Goal: Obtain resource: Download file/media

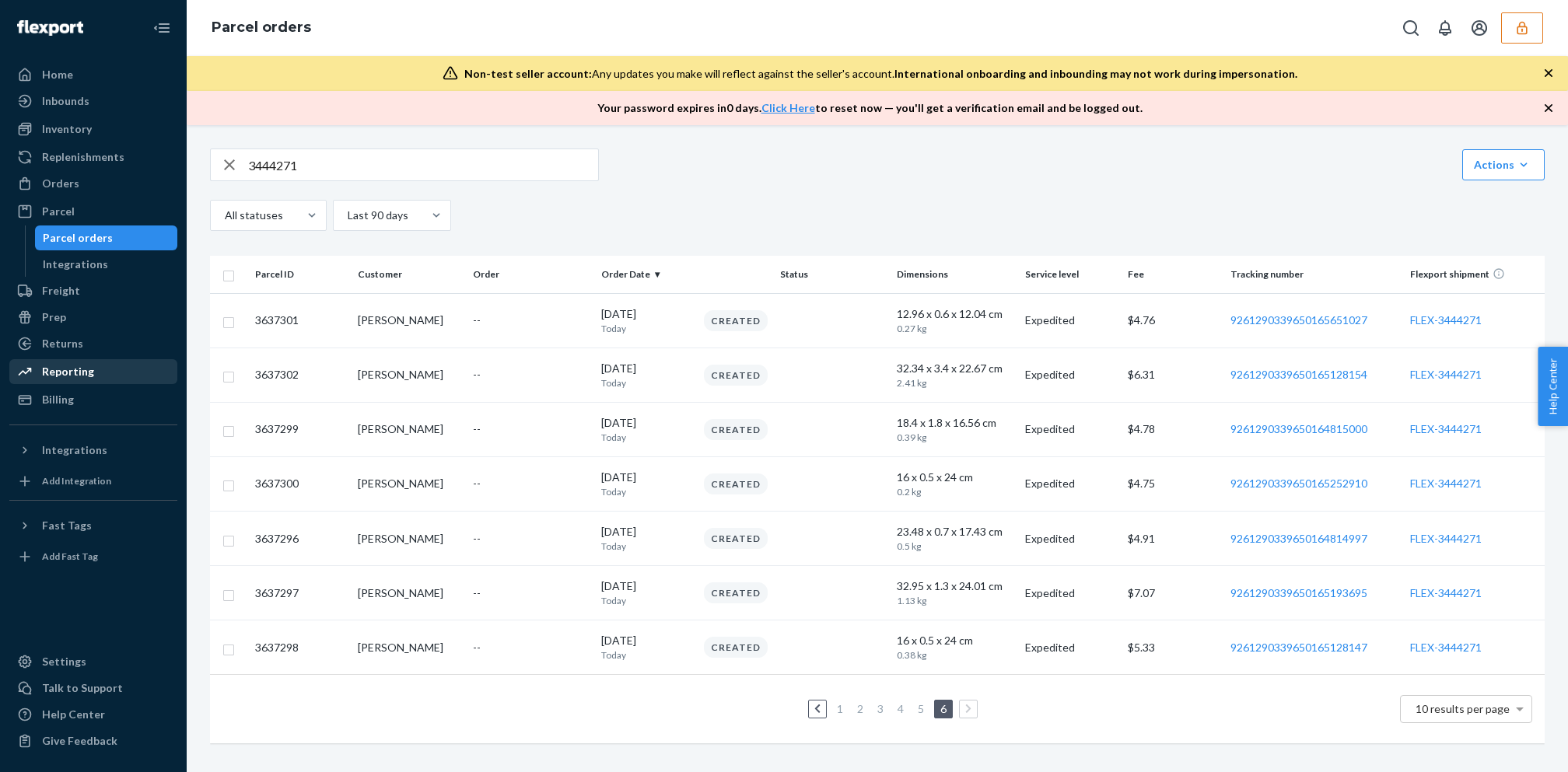
click at [87, 368] on div "Reporting" at bounding box center [68, 372] width 52 height 16
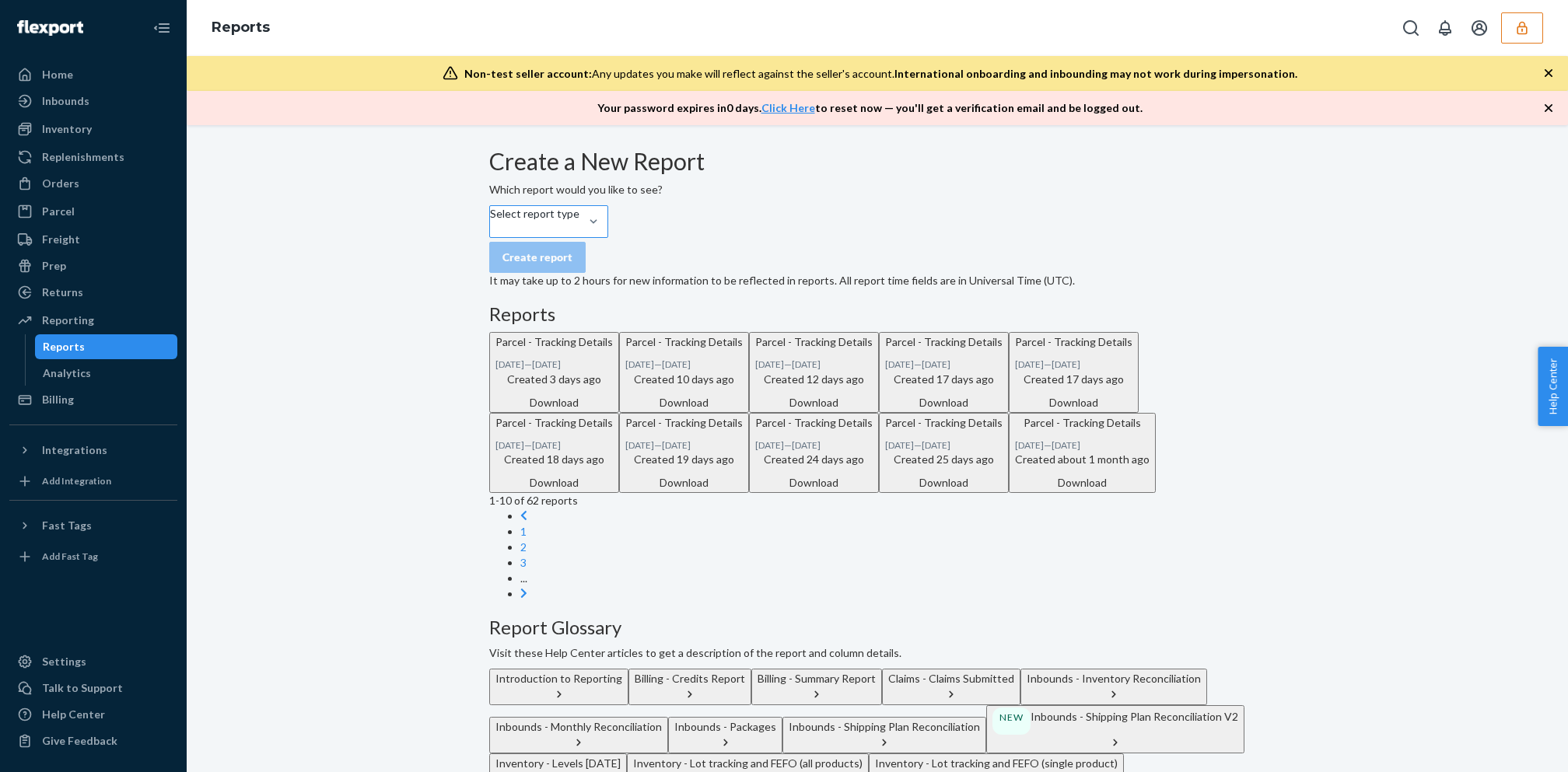
click at [580, 237] on div "Select report type" at bounding box center [535, 222] width 89 height 31
click at [491, 237] on input "Select report type" at bounding box center [491, 230] width 2 height 16
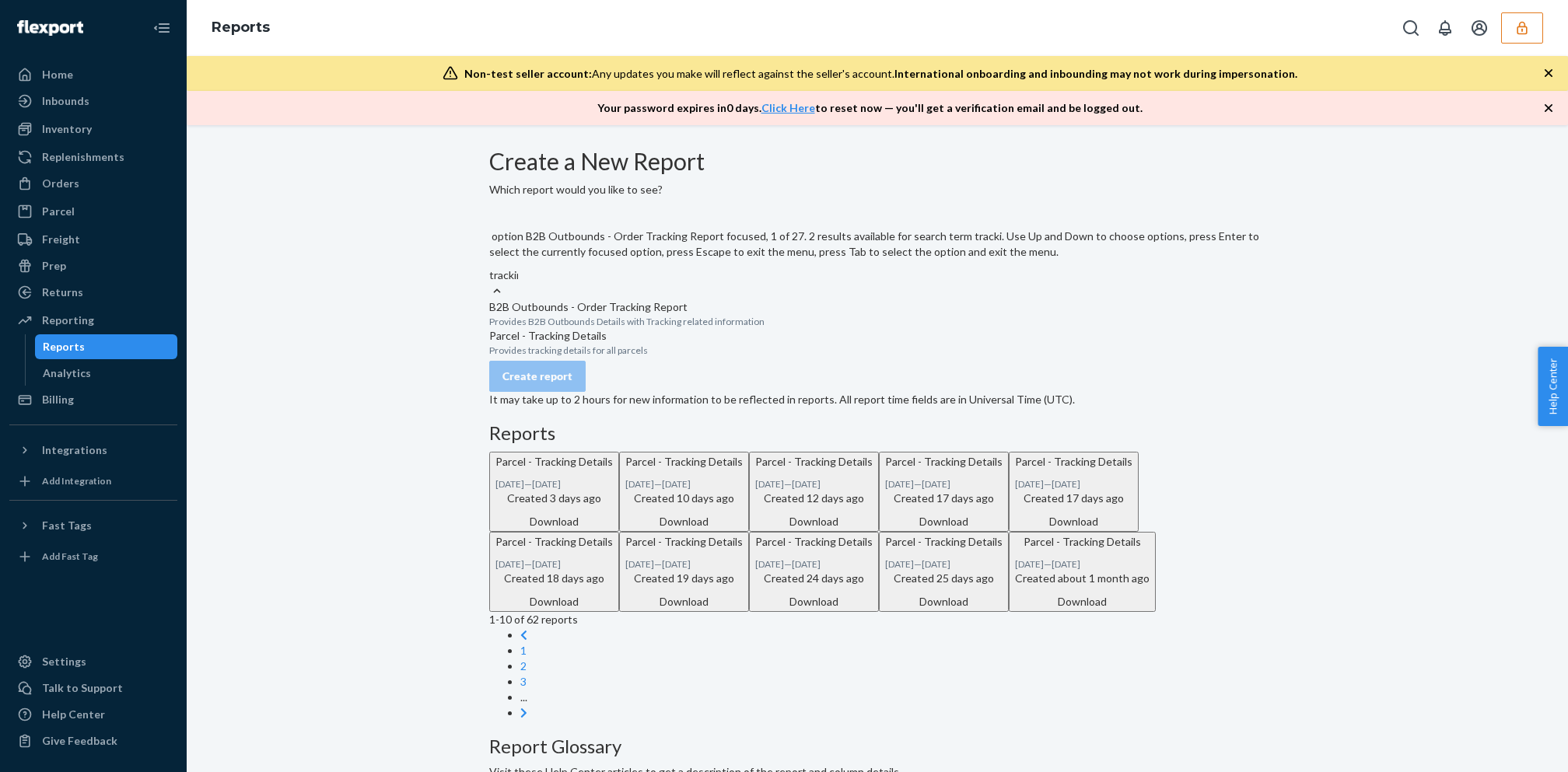
type input "tracking"
click at [616, 344] on p "Parcel - Tracking Details" at bounding box center [878, 336] width 776 height 16
click at [529, 283] on input "tracking" at bounding box center [509, 276] width 41 height 16
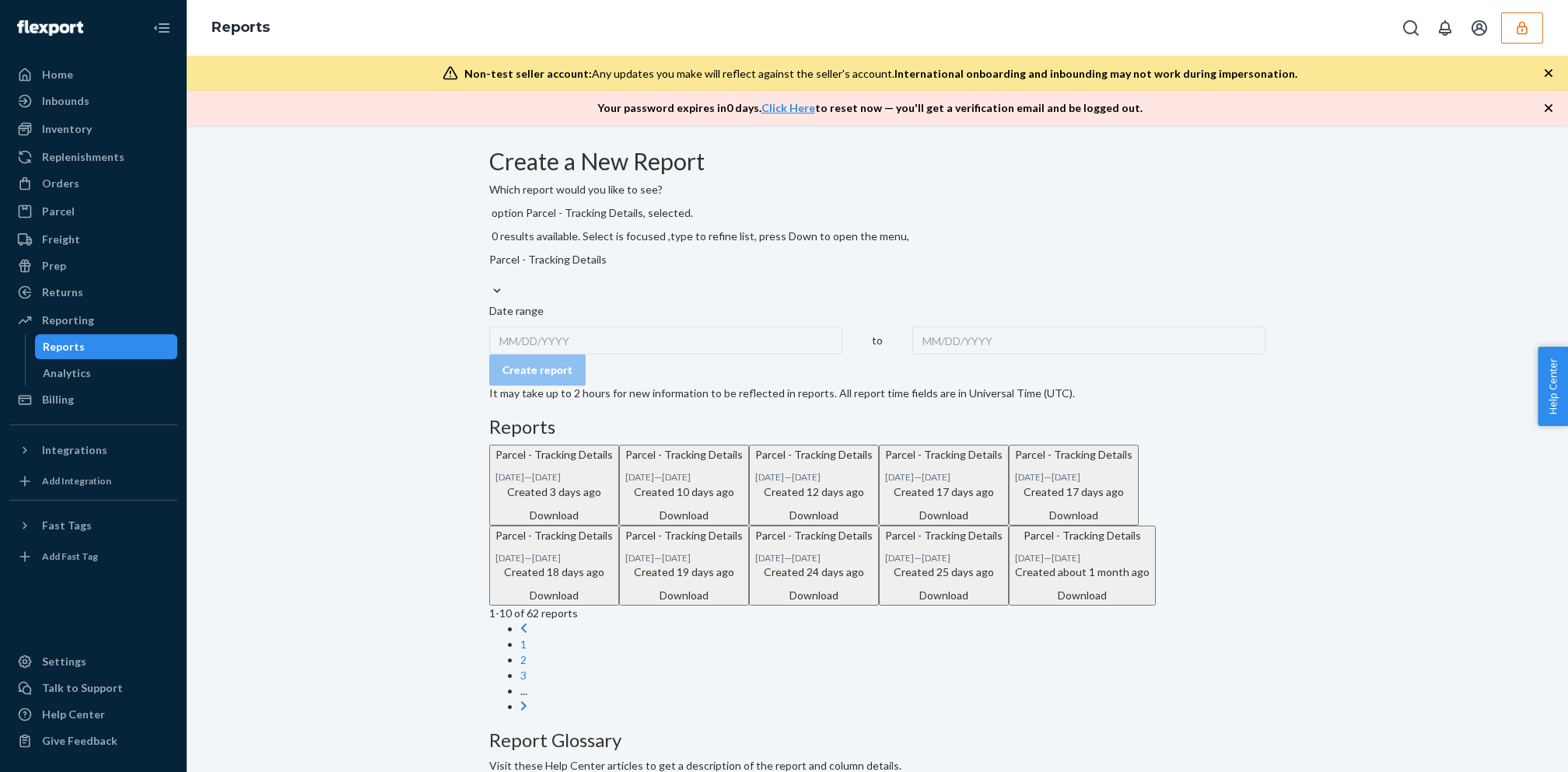
click at [573, 327] on div "MM/DD/YYYY" at bounding box center [666, 341] width 353 height 28
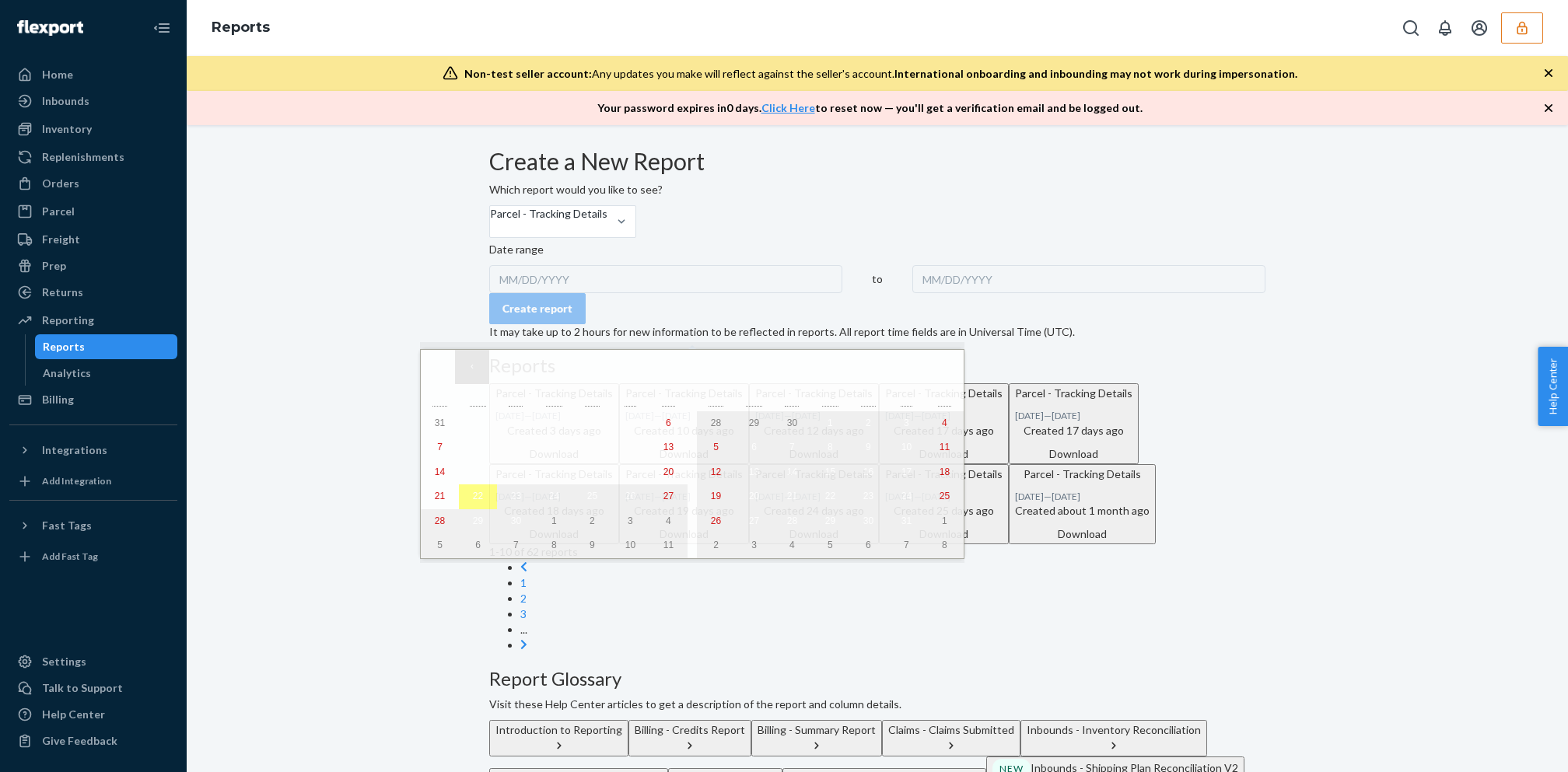
click at [460, 366] on button "‹" at bounding box center [471, 367] width 34 height 34
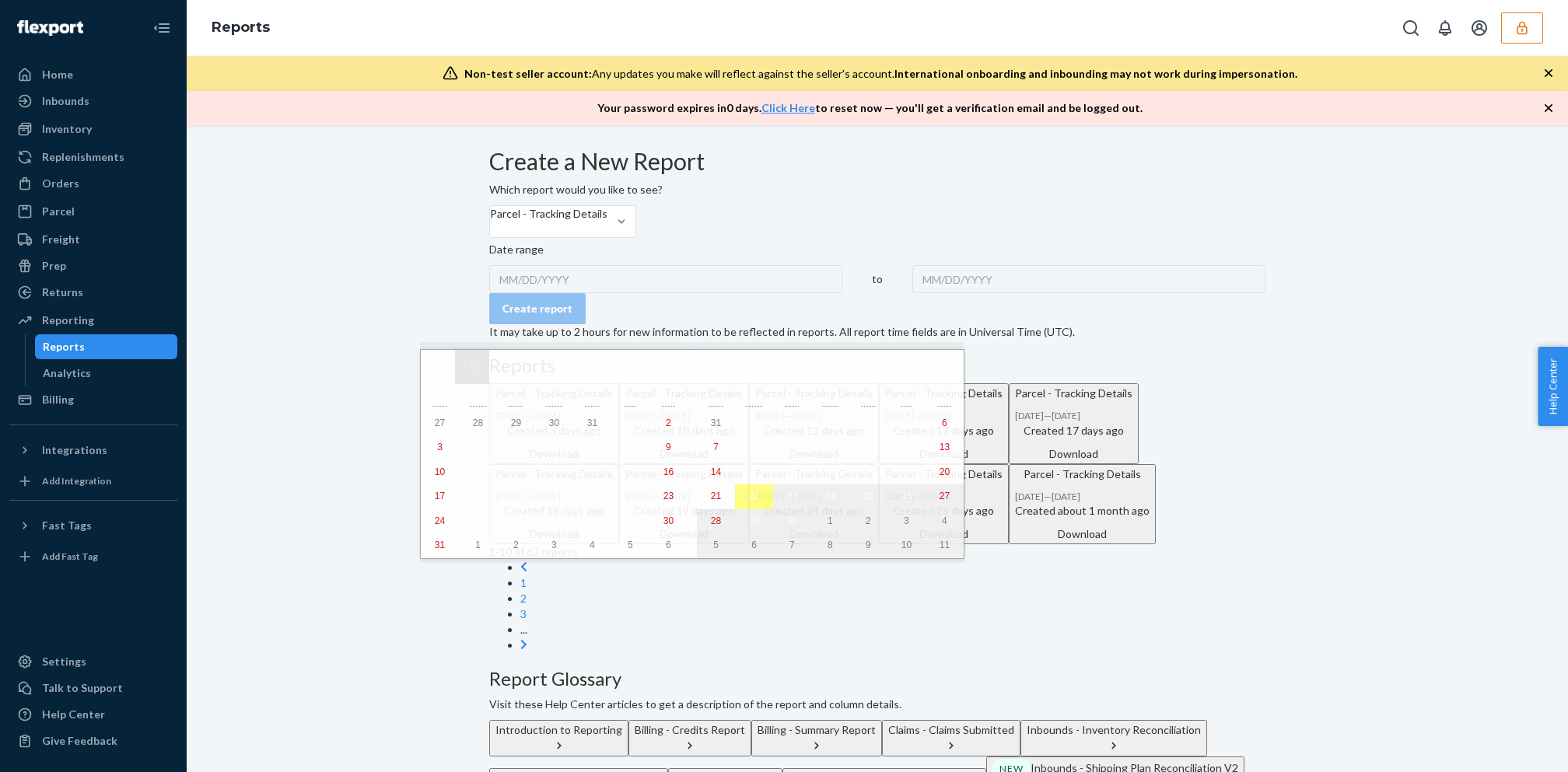
click at [460, 366] on button "‹" at bounding box center [471, 367] width 34 height 34
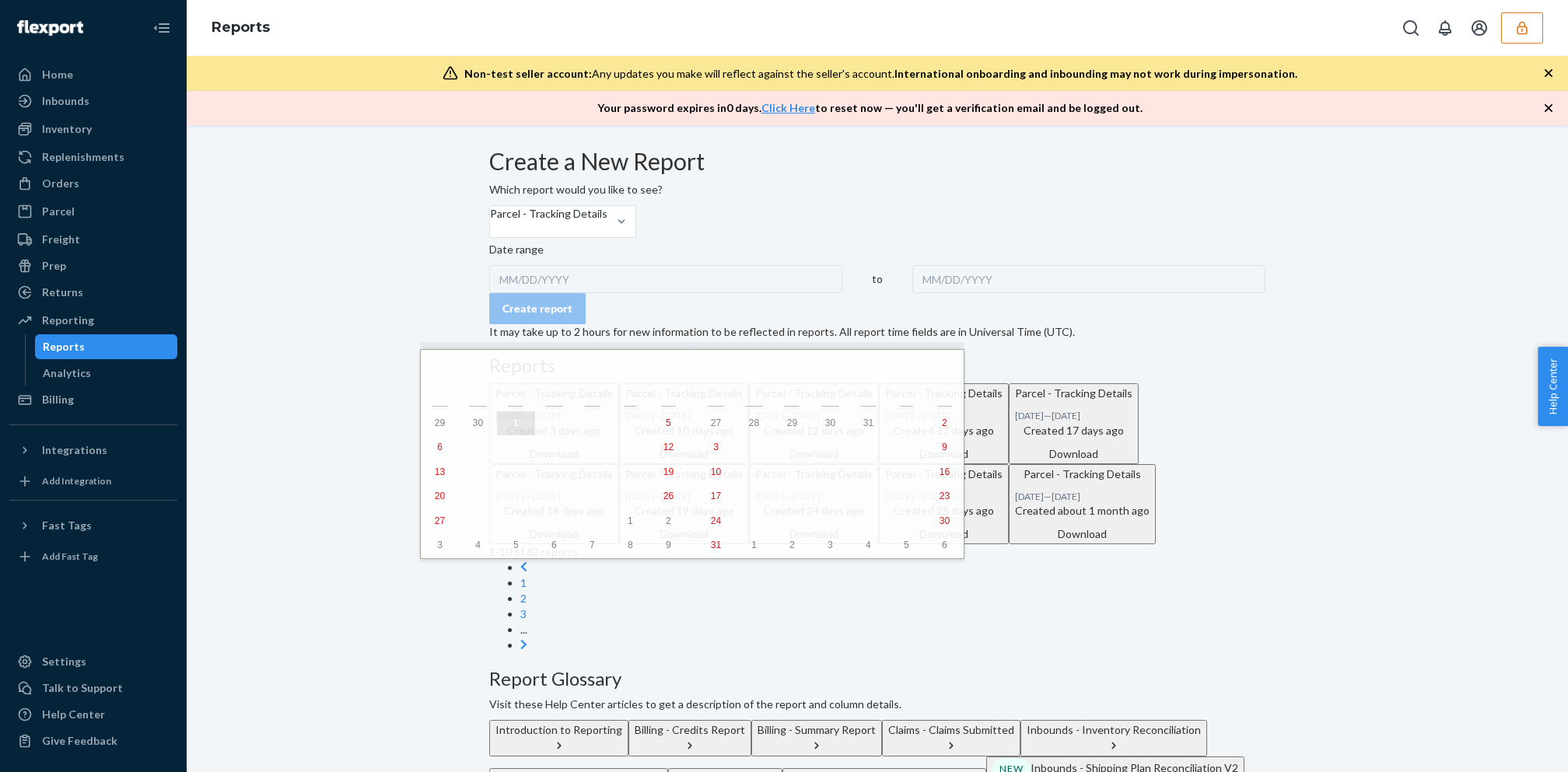
click at [497, 421] on button "1" at bounding box center [516, 424] width 38 height 25
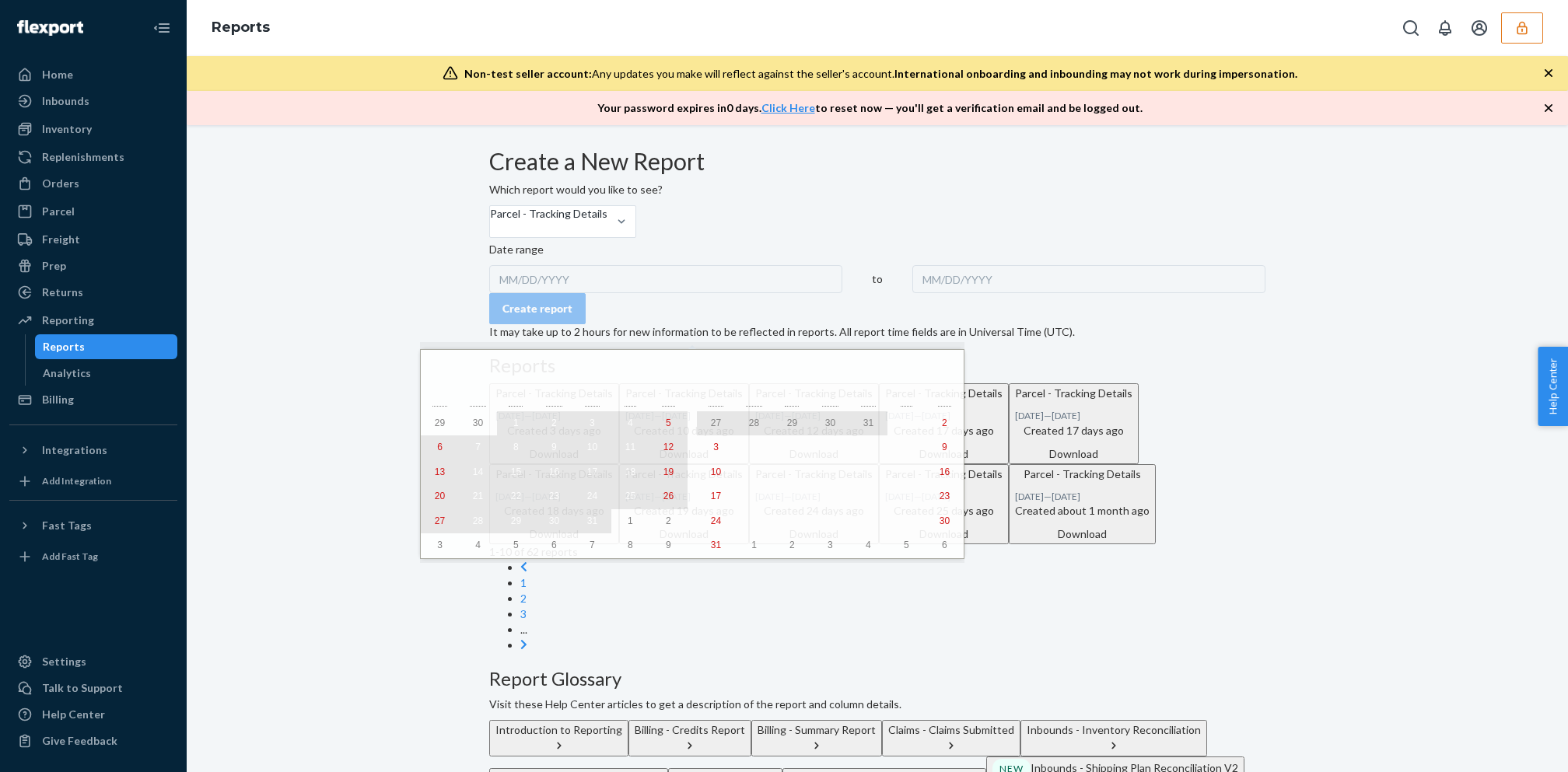
click at [587, 522] on abbr "31" at bounding box center [593, 521] width 10 height 11
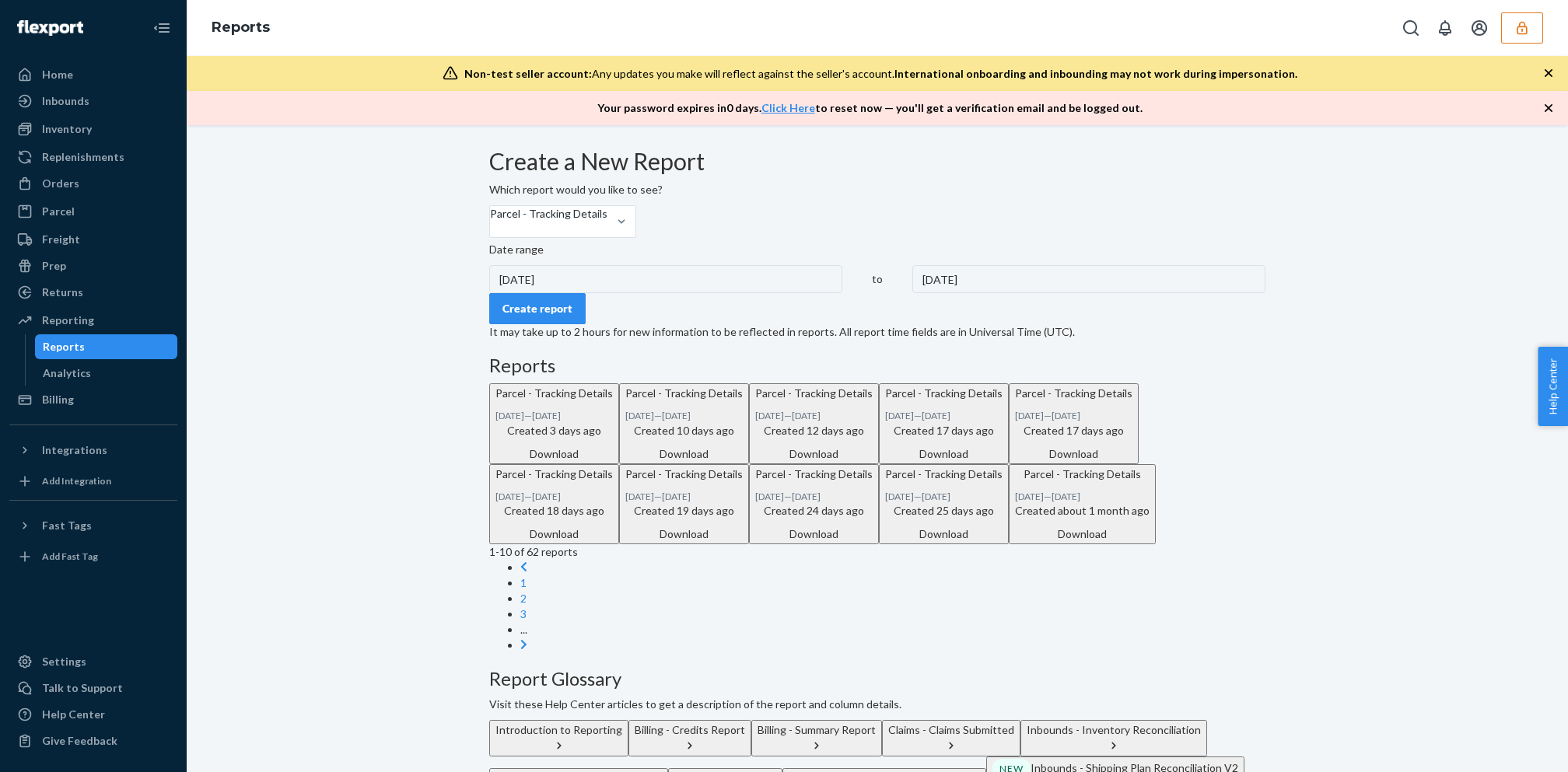
click at [566, 316] on div "Create report" at bounding box center [537, 308] width 70 height 16
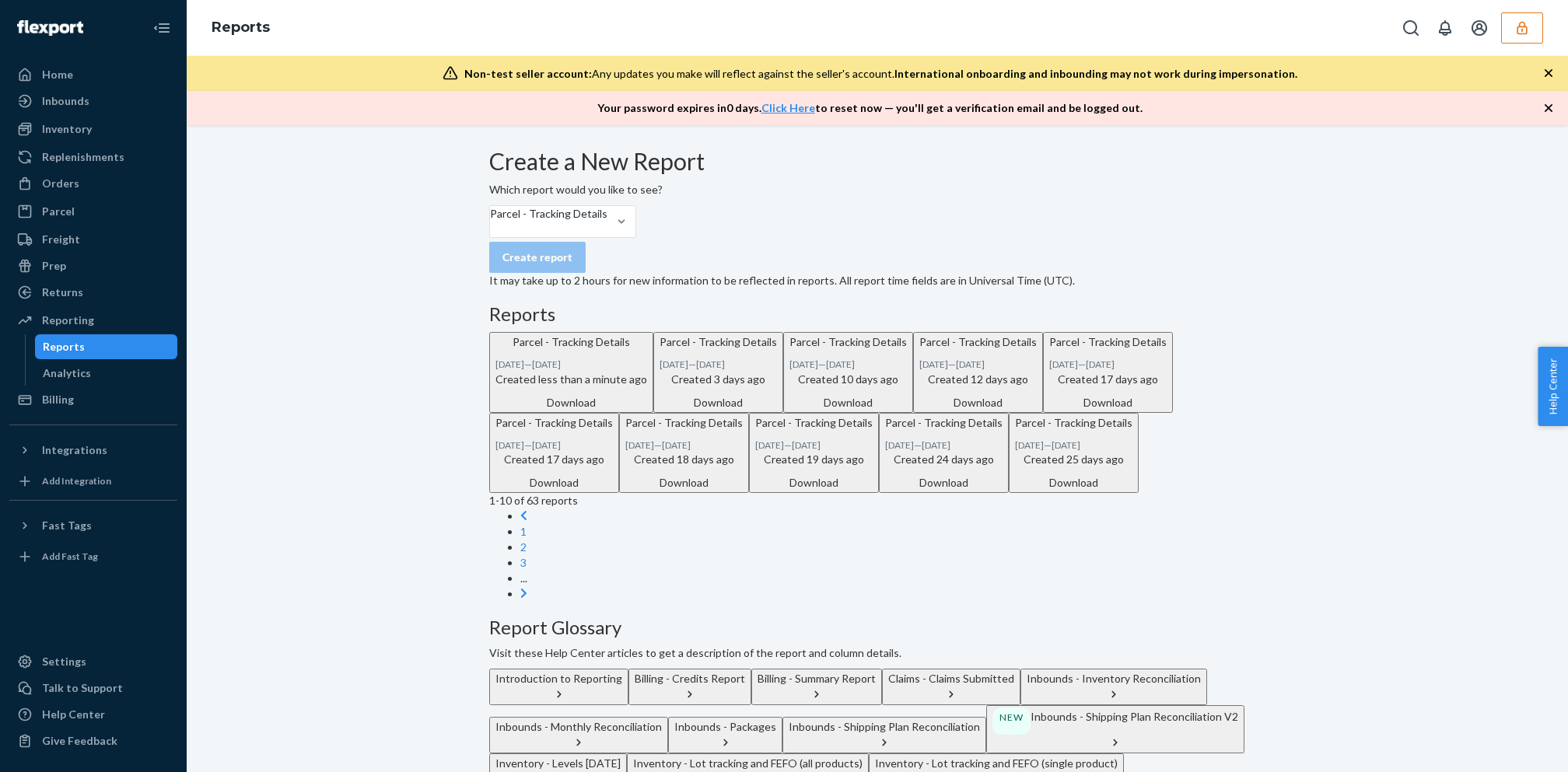
click at [647, 411] on div "Download" at bounding box center [571, 403] width 152 height 16
